Goal: Task Accomplishment & Management: Complete application form

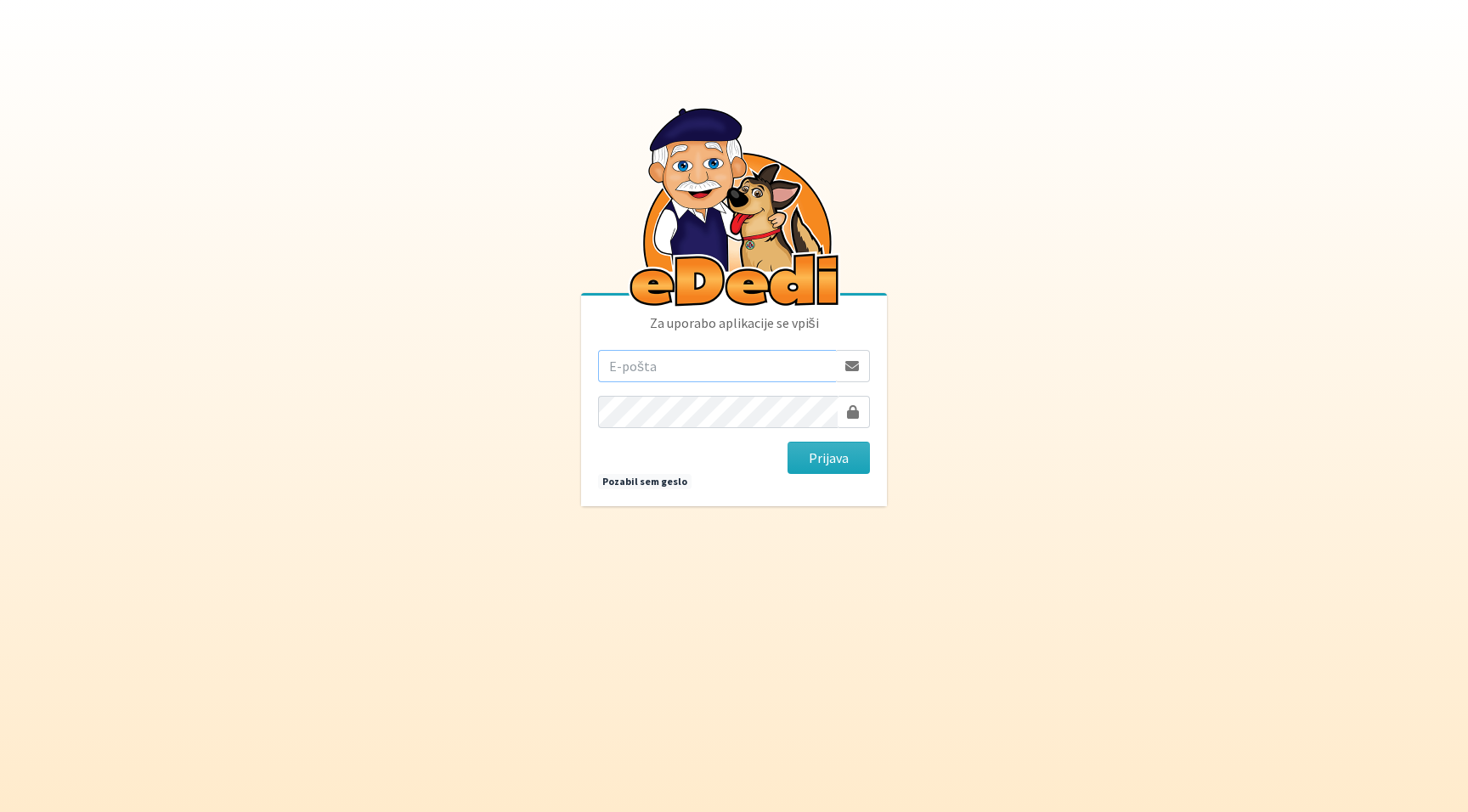
type input "teja.rupnik@erps.si"
click at [828, 458] on button "Prijava" at bounding box center [828, 458] width 82 height 32
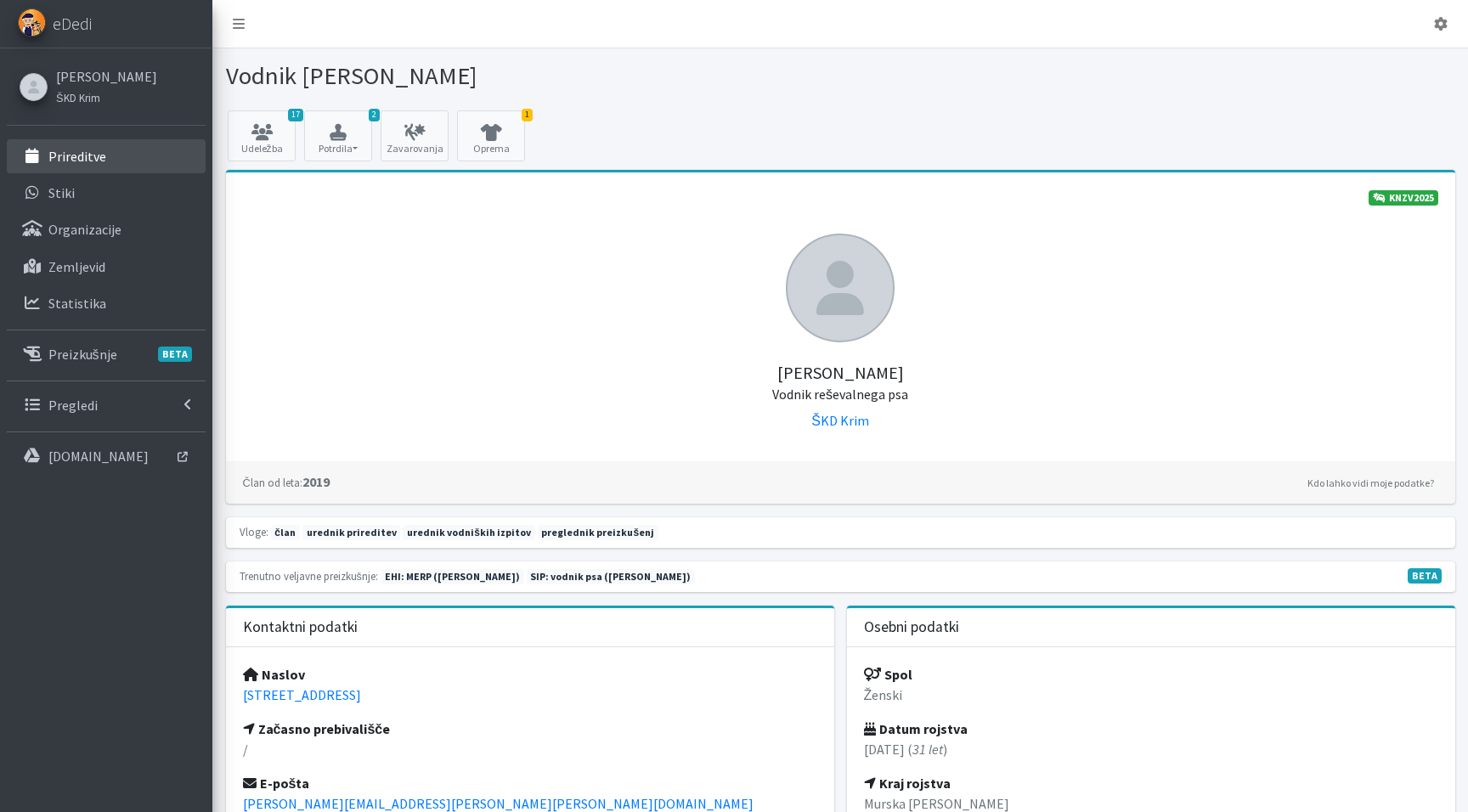
click at [72, 154] on p "Prireditve" at bounding box center [77, 156] width 58 height 17
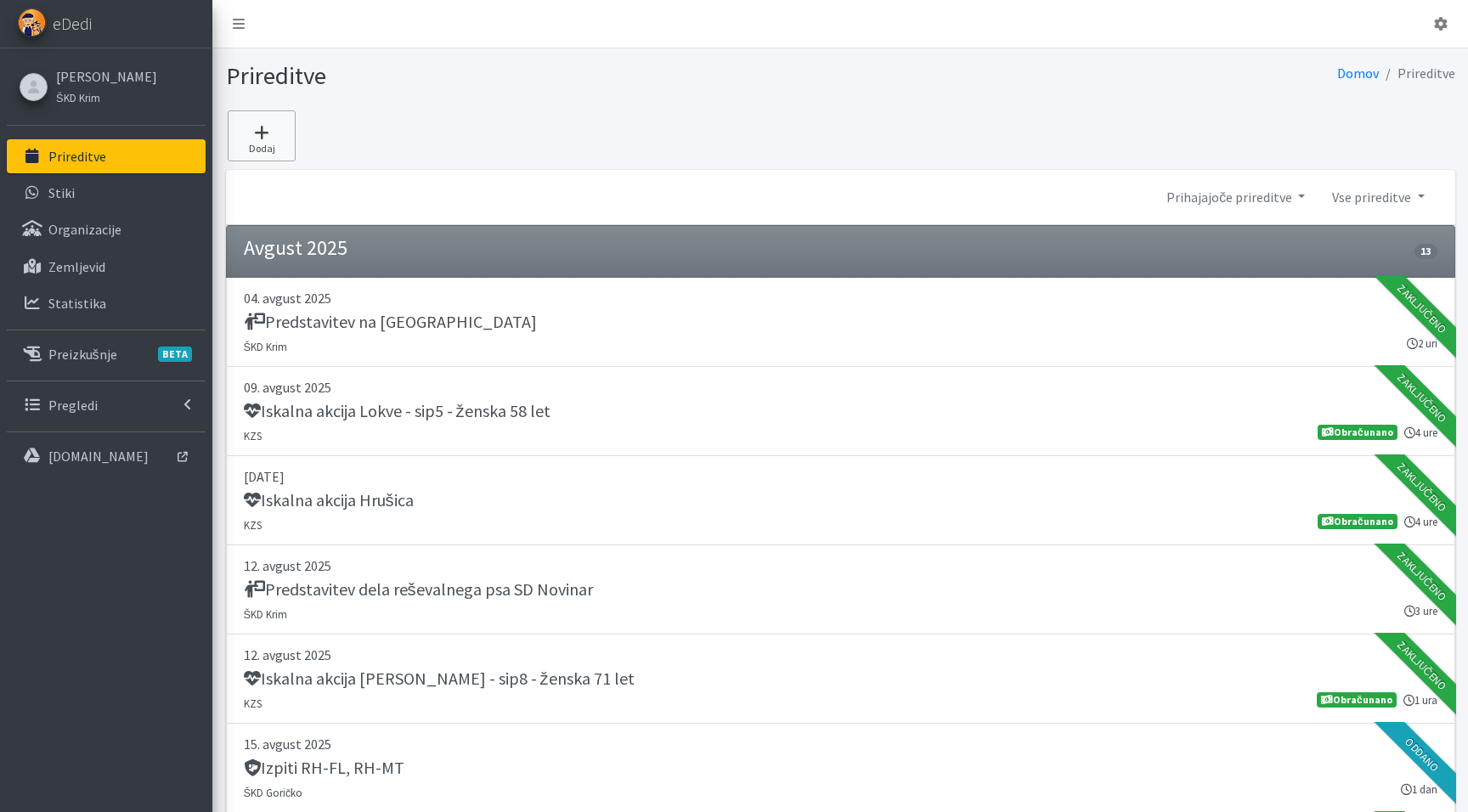
click at [278, 131] on icon at bounding box center [262, 133] width 58 height 17
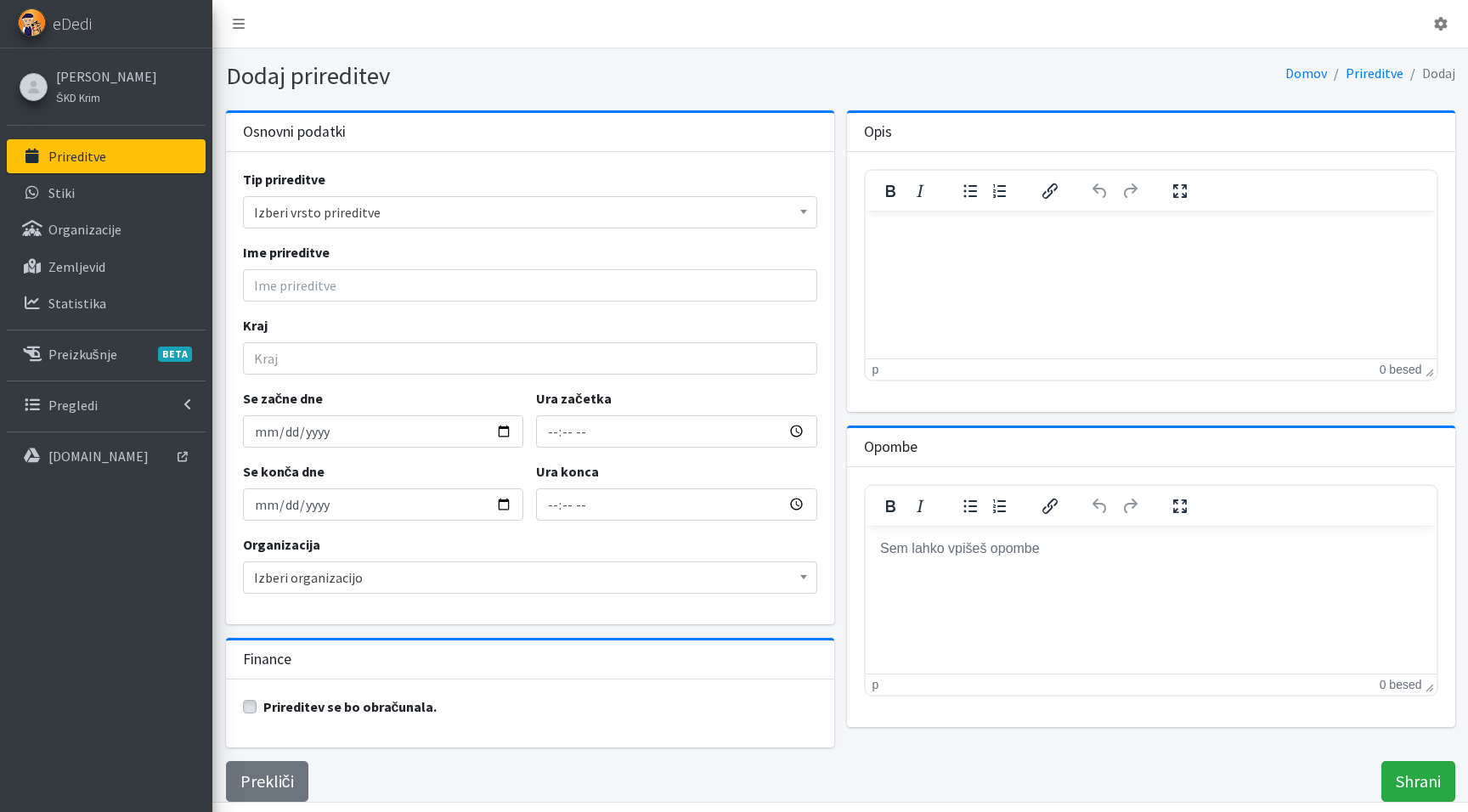
click at [313, 209] on span "Izberi vrsto prireditve" at bounding box center [530, 212] width 553 height 24
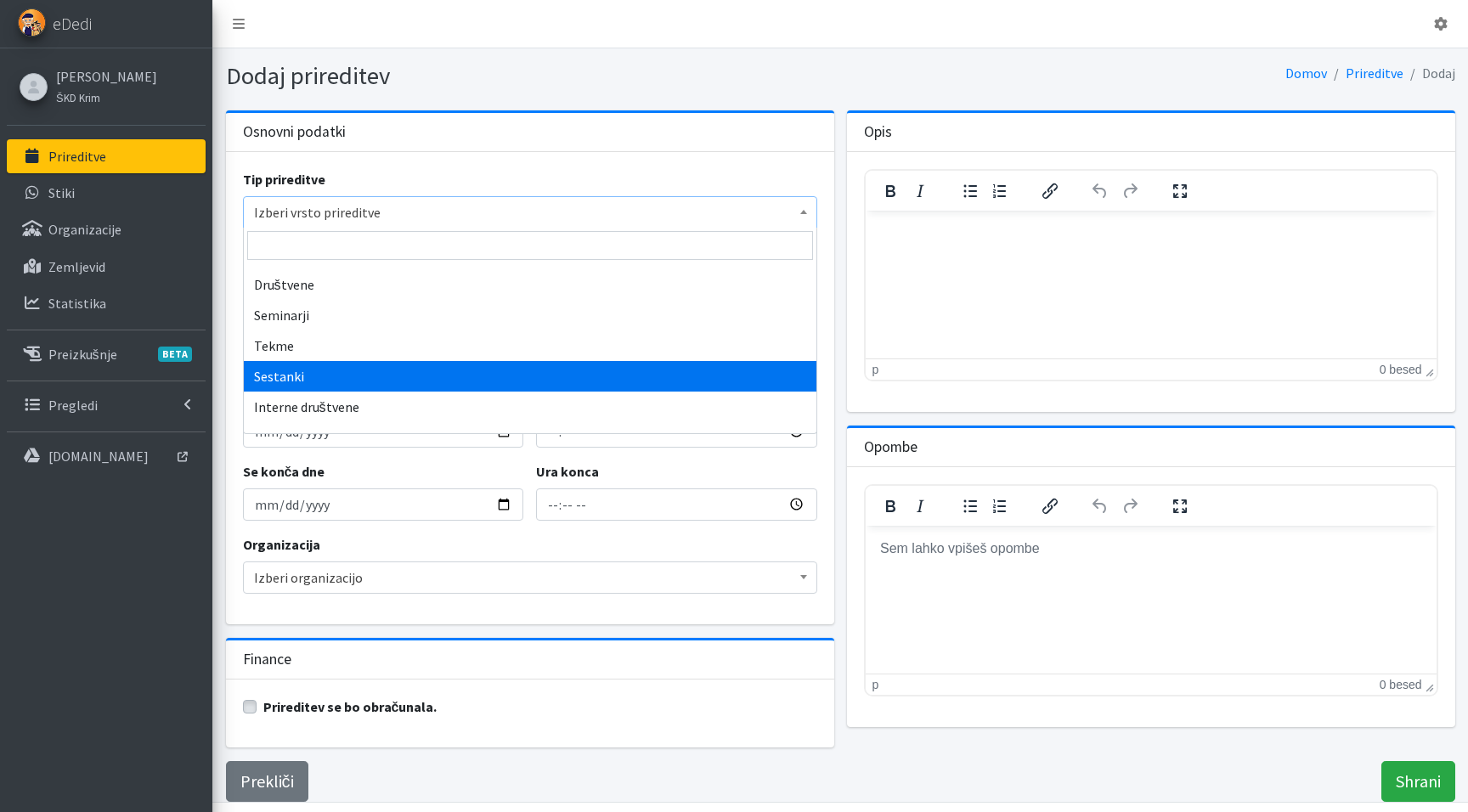
select select "1009"
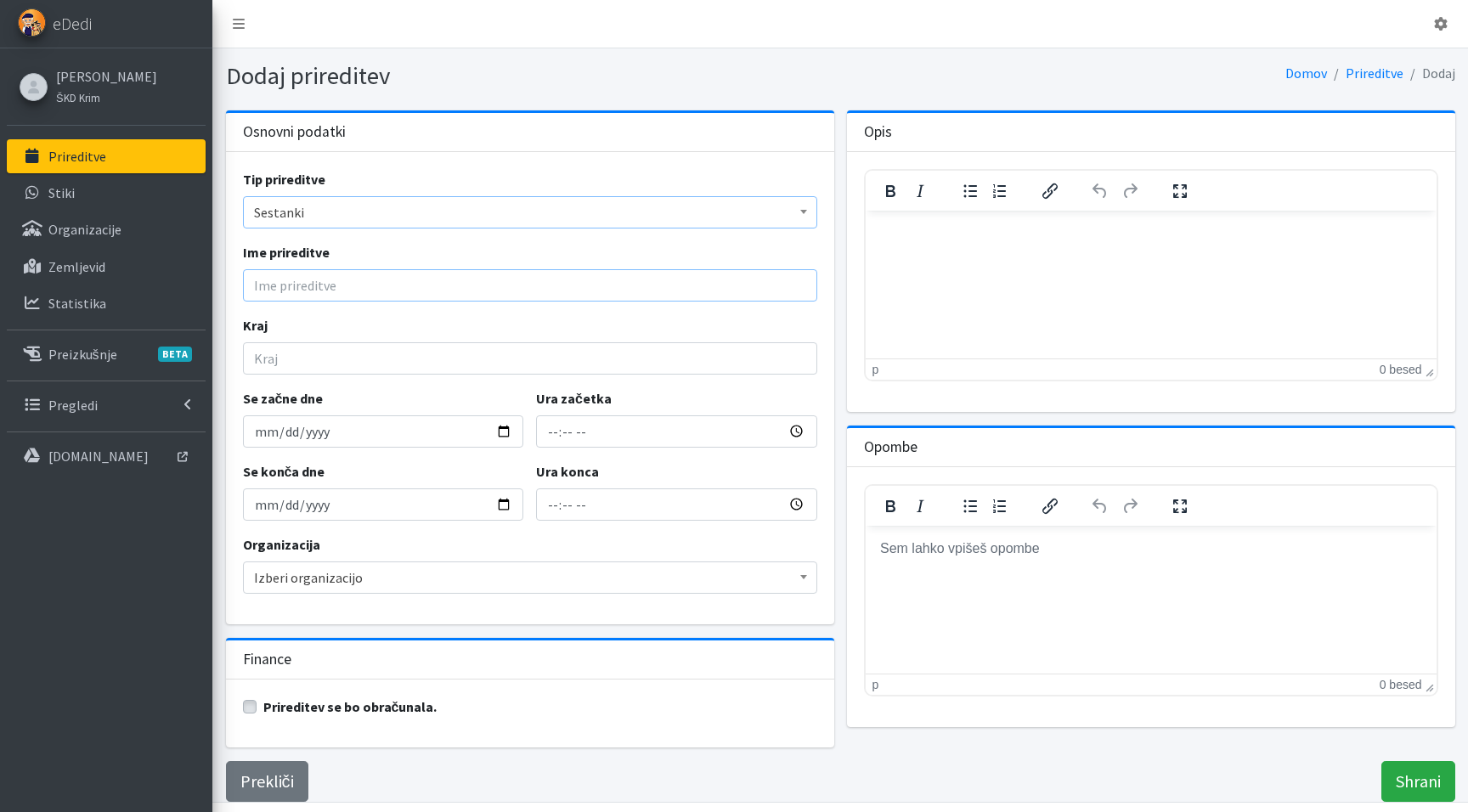
click at [310, 278] on input "Ime prireditve" at bounding box center [531, 285] width 575 height 32
paste input "sestanek za preizkušnjo MERP 2025"
click at [261, 287] on input "sestanek za preizkušnjo MERP 2025" at bounding box center [531, 285] width 575 height 32
type input "Sestanek za preizkušnjo MERP 2025"
click at [262, 355] on input "Kraj" at bounding box center [531, 359] width 575 height 32
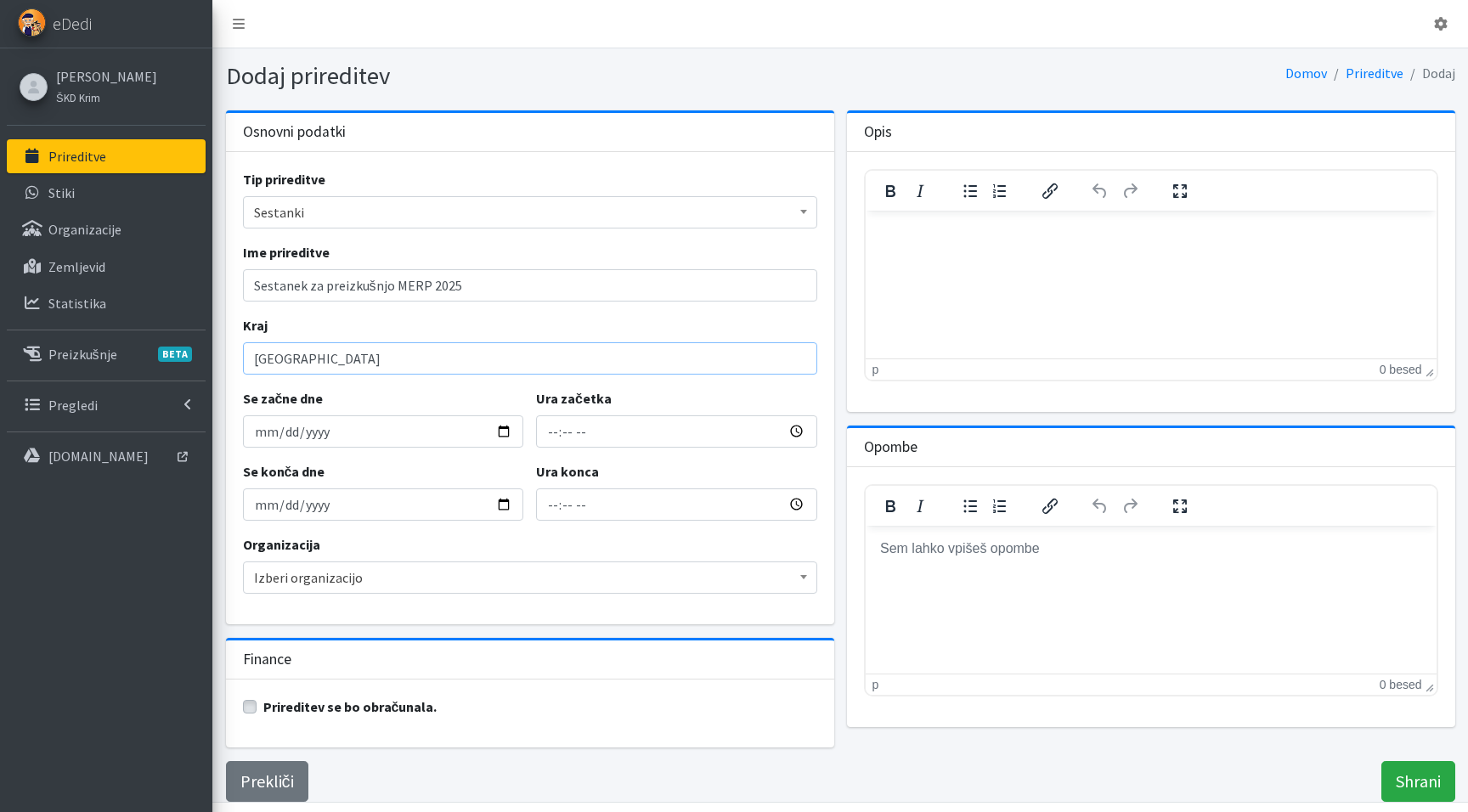
type input "[GEOGRAPHIC_DATA]"
click at [262, 437] on input "Se začne dne" at bounding box center [384, 431] width 282 height 32
type input "2025-09-04"
click at [559, 436] on input "Ura začetka" at bounding box center [677, 431] width 282 height 32
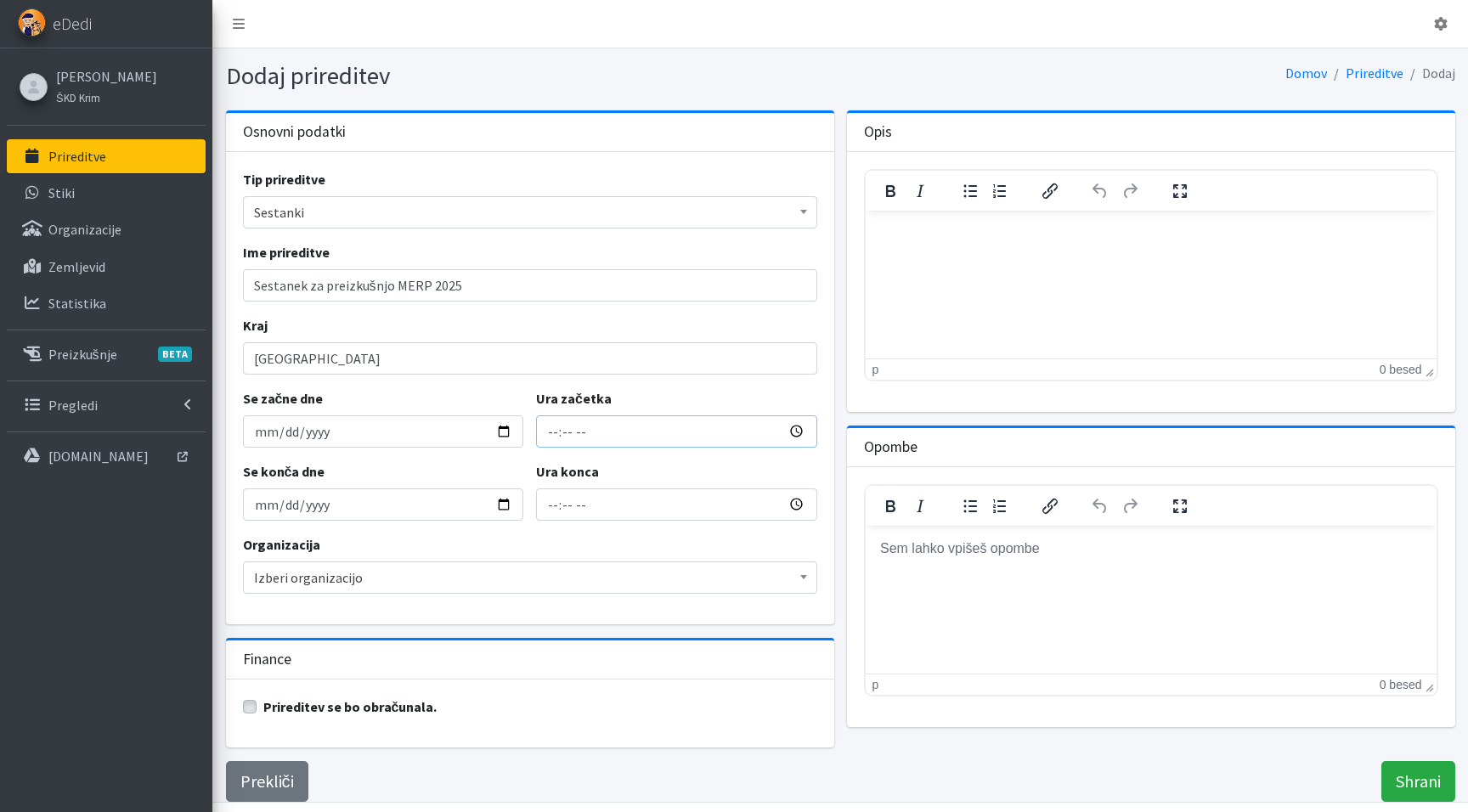
type input "20:00"
drag, startPoint x: 556, startPoint y: 503, endPoint x: 567, endPoint y: 509, distance: 12.5
click at [557, 503] on input "22:00" at bounding box center [677, 505] width 282 height 32
type input "21:00"
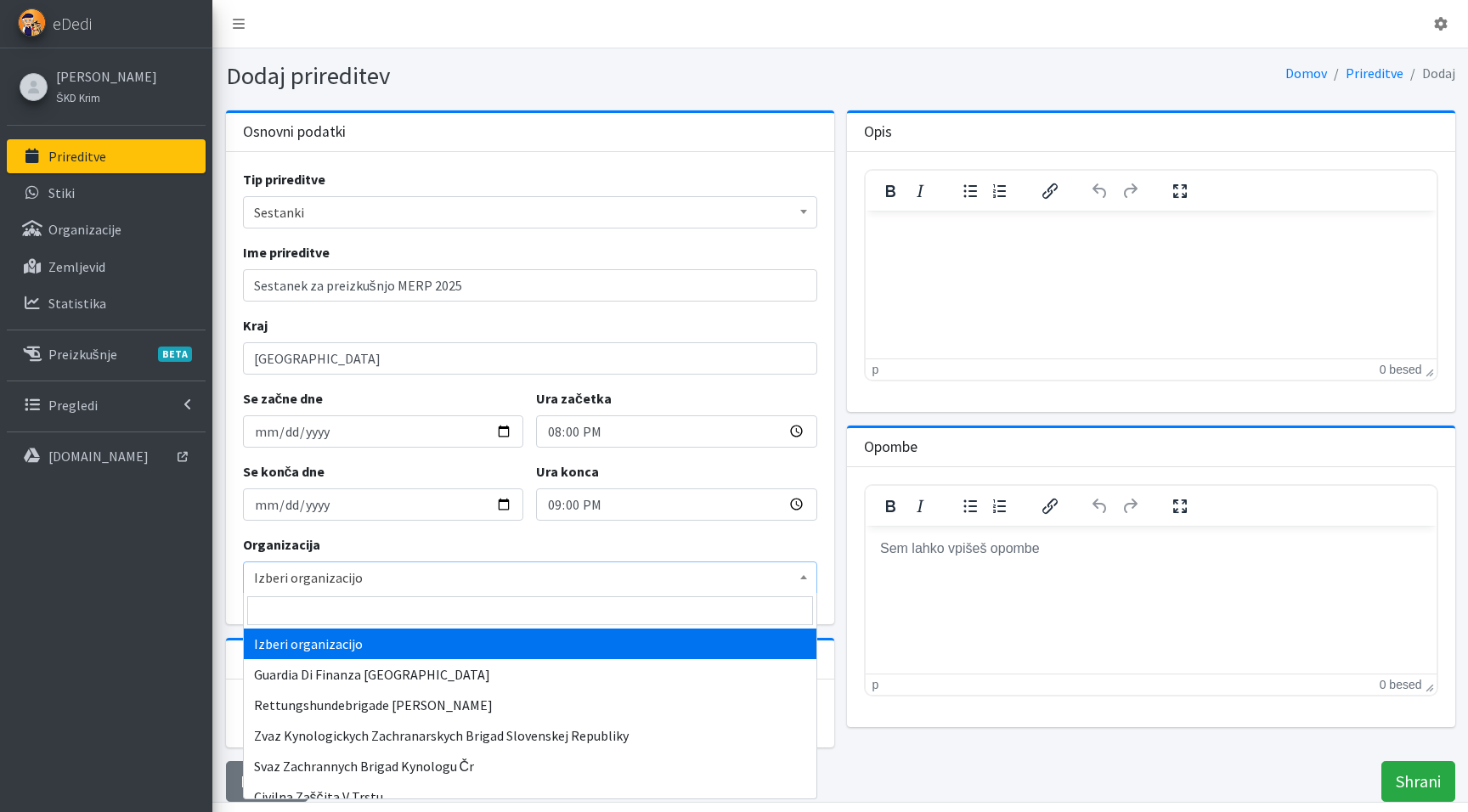
click at [384, 581] on span "Izberi organizacijo" at bounding box center [530, 577] width 553 height 24
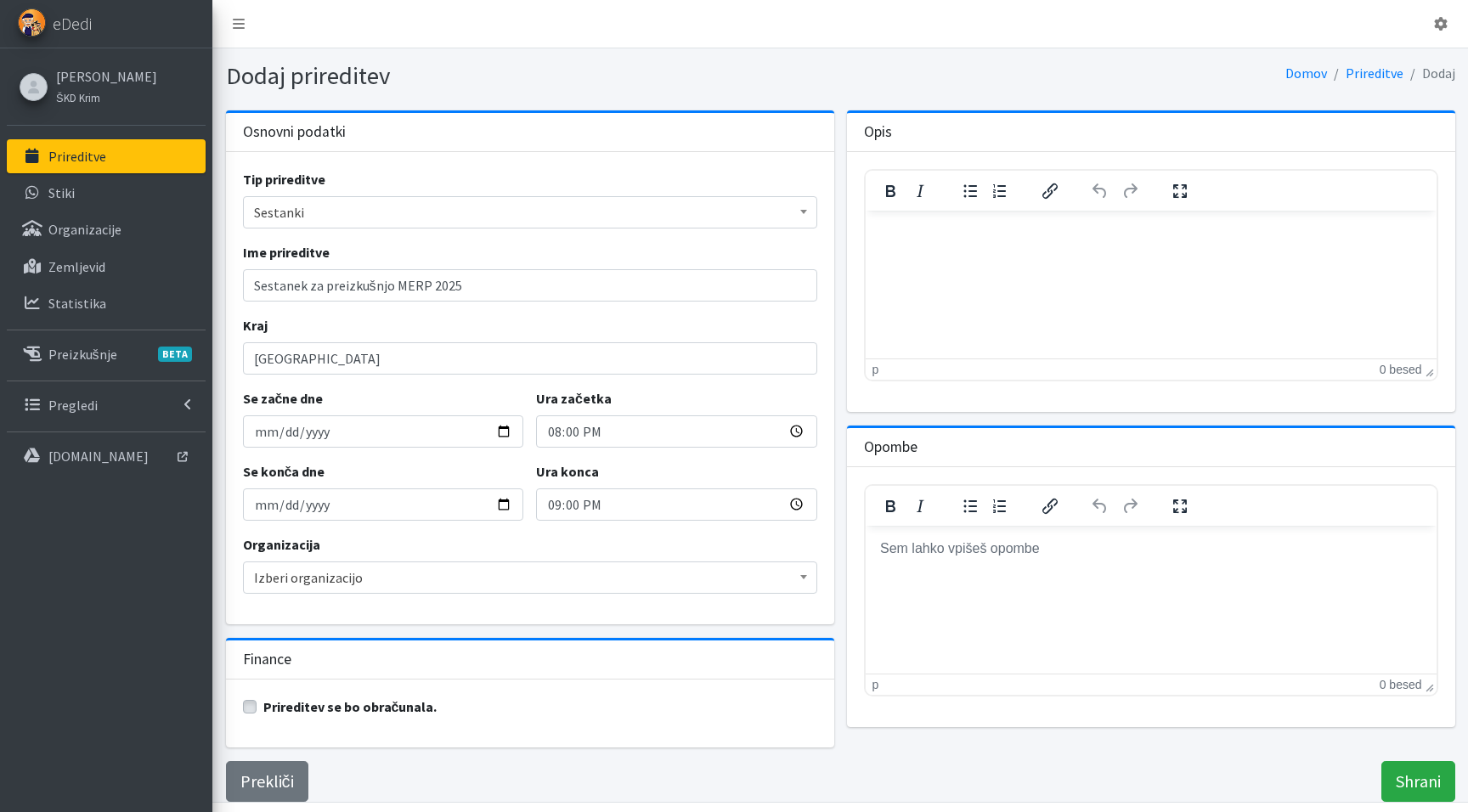
click at [366, 573] on span "Izberi organizacijo" at bounding box center [530, 577] width 553 height 24
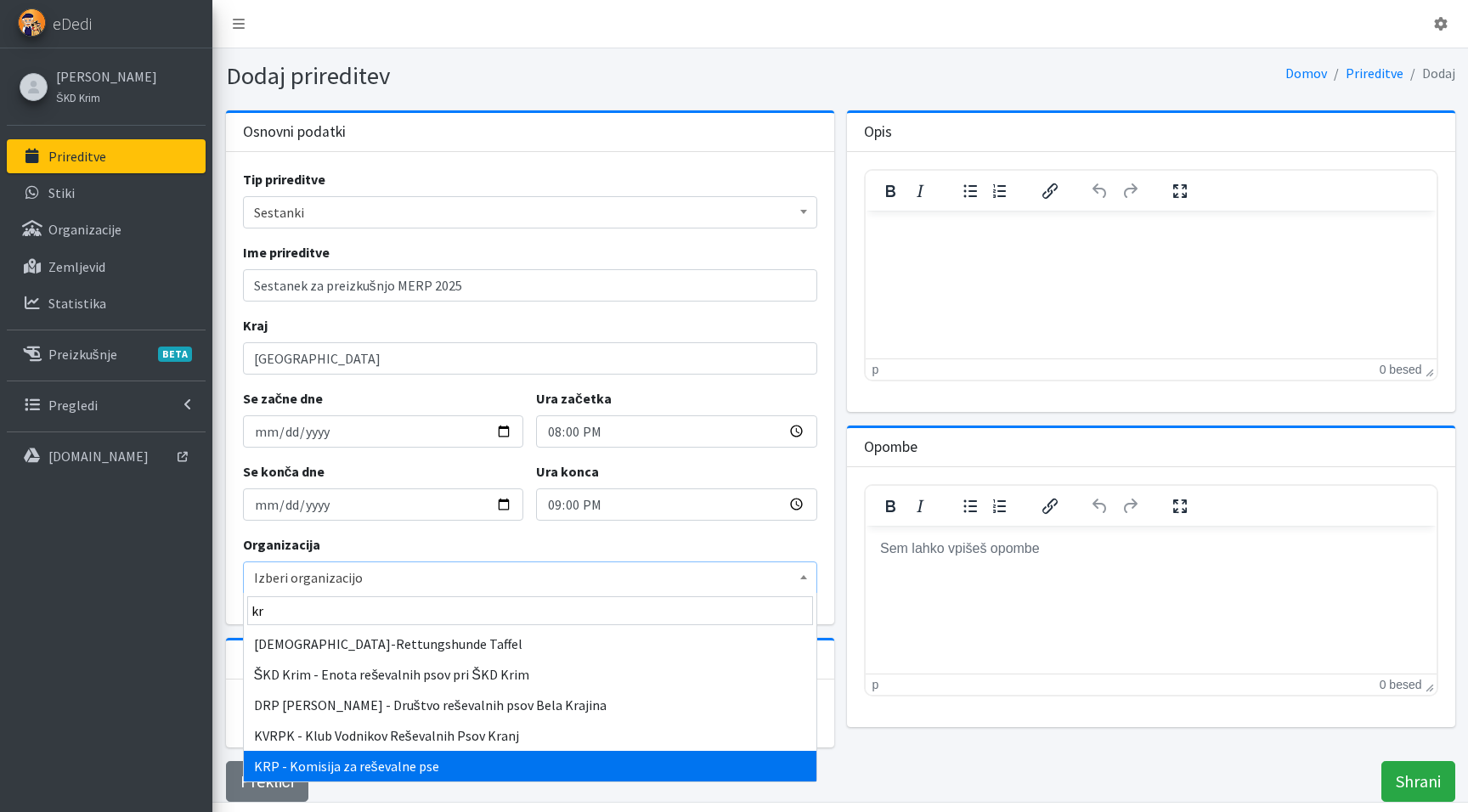
type input "kr"
select select "1000"
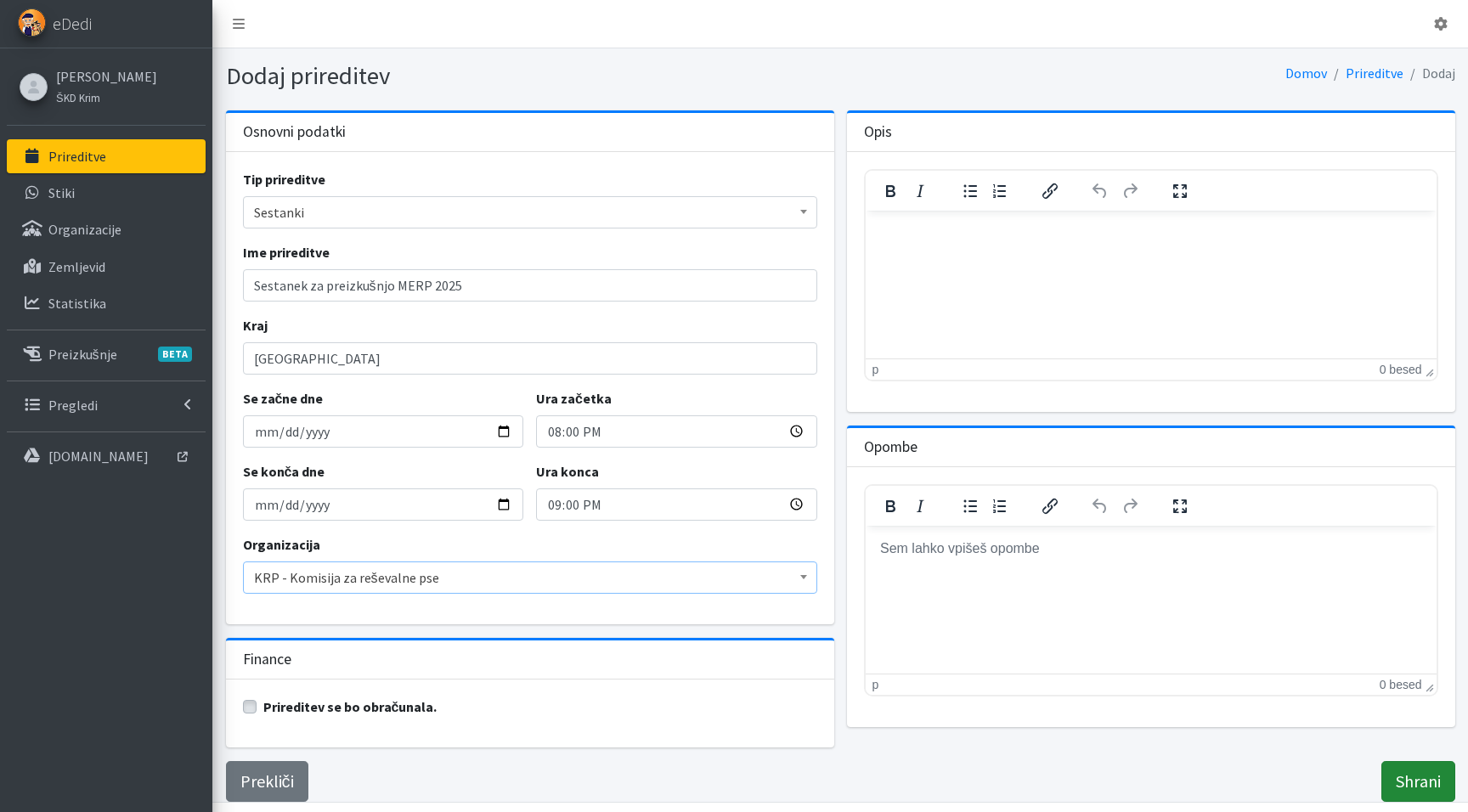
click at [1411, 786] on input "Shrani" at bounding box center [1418, 781] width 73 height 41
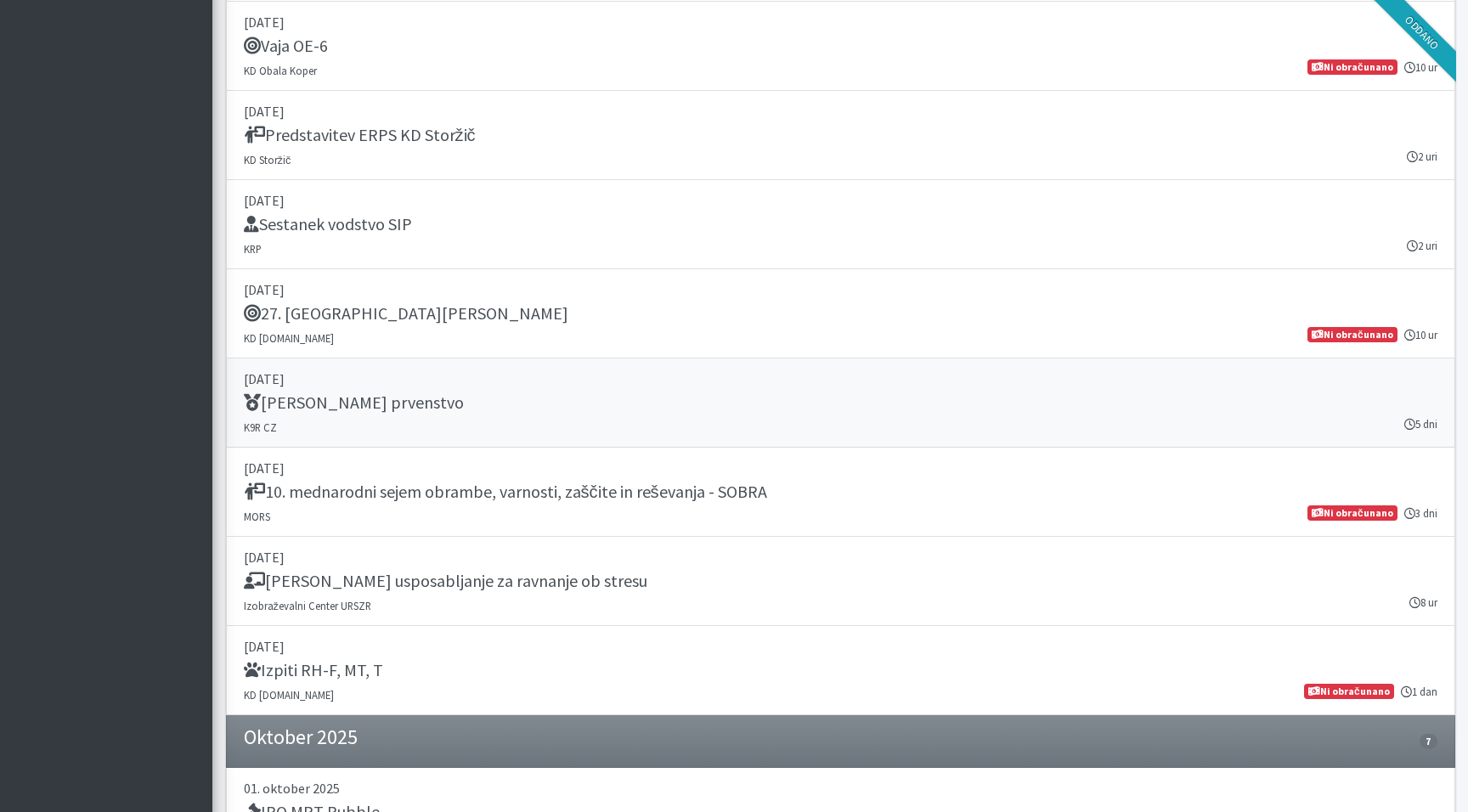
scroll to position [1932, 0]
